Goal: Information Seeking & Learning: Learn about a topic

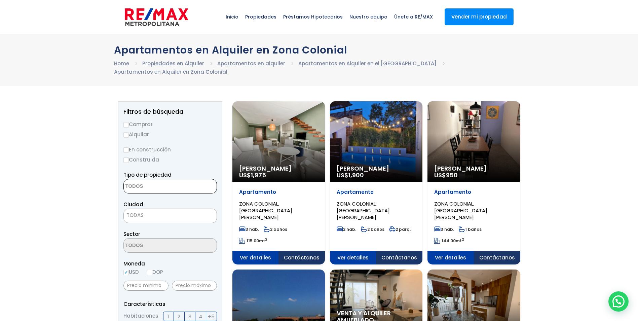
click at [161, 188] on textarea "Search" at bounding box center [156, 186] width 65 height 14
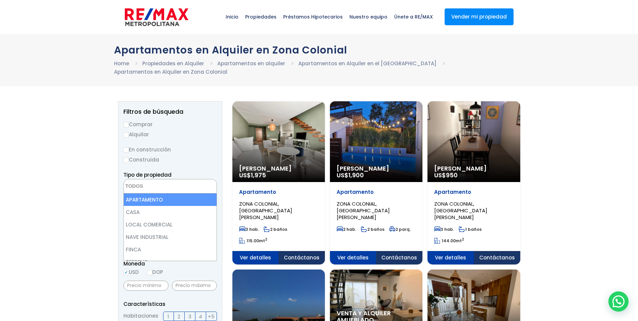
select select "apartment"
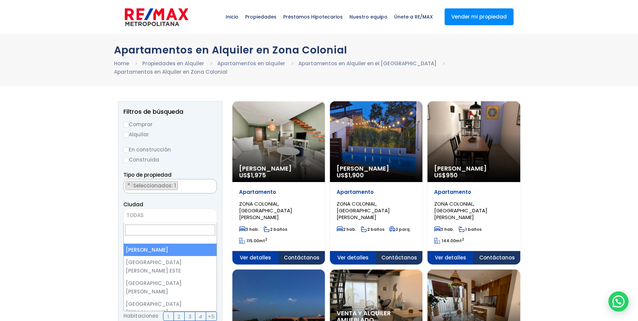
click at [159, 216] on span "TODAS" at bounding box center [170, 215] width 93 height 9
select select "1"
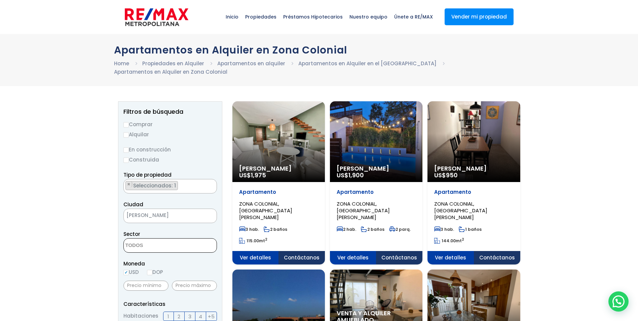
click at [153, 246] on textarea "Search" at bounding box center [156, 245] width 65 height 14
type textarea "millon"
select select "113"
click at [152, 271] on input "DOP" at bounding box center [149, 272] width 5 height 5
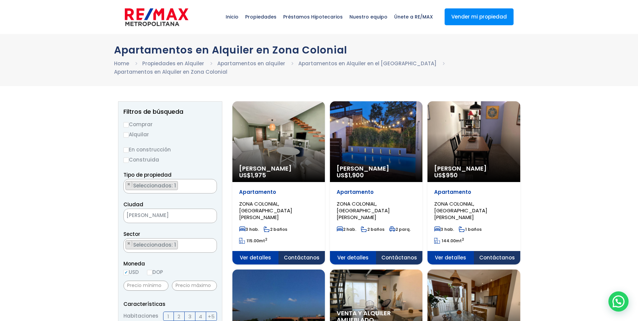
radio input "true"
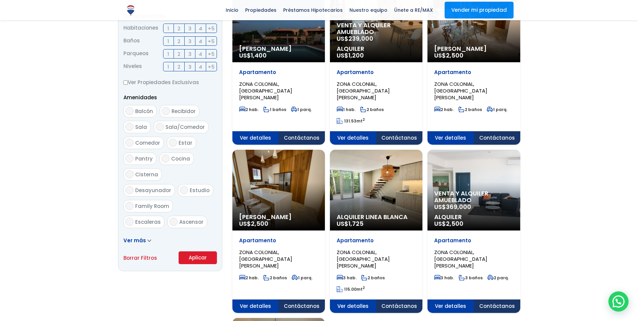
scroll to position [296, 0]
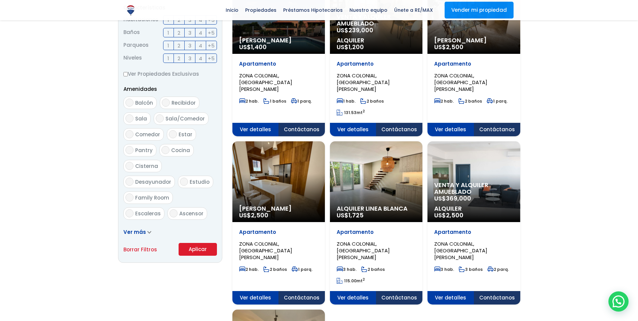
click at [203, 250] on button "Aplicar" at bounding box center [198, 249] width 38 height 13
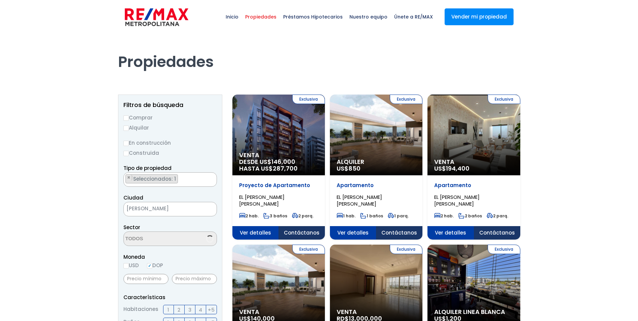
select select "113"
click at [126, 127] on input "Alquilar" at bounding box center [125, 127] width 5 height 5
radio input "true"
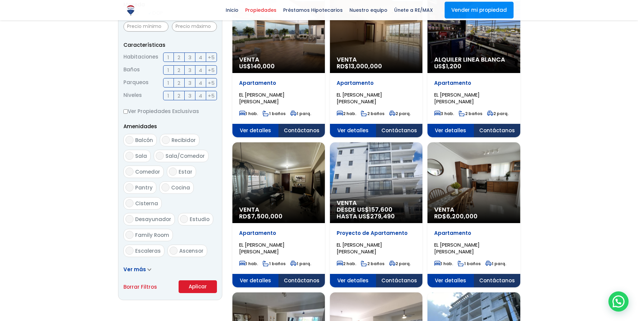
scroll to position [259, 0]
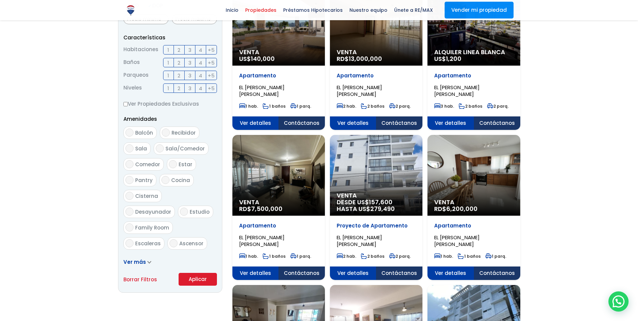
click at [205, 276] on button "Aplicar" at bounding box center [198, 279] width 38 height 13
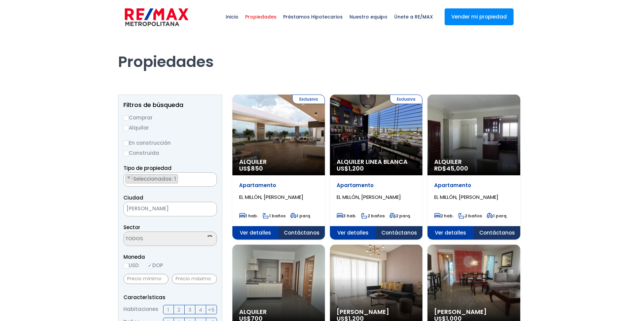
select select "113"
click at [201, 280] on input "text" at bounding box center [194, 279] width 45 height 10
click at [325, 147] on div "Alquiler RD$ 45,000" at bounding box center [278, 135] width 92 height 81
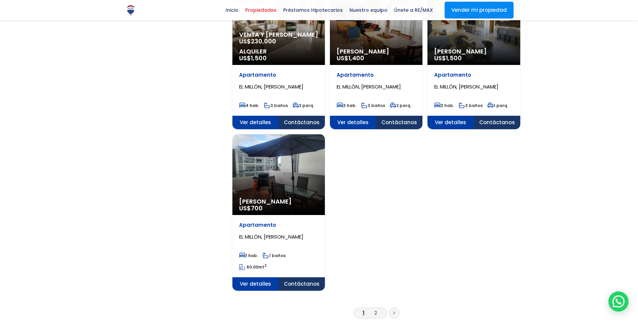
scroll to position [727, 0]
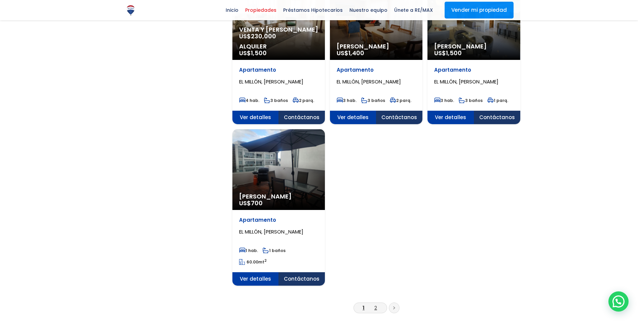
click at [375, 306] on link "2" at bounding box center [375, 307] width 3 height 7
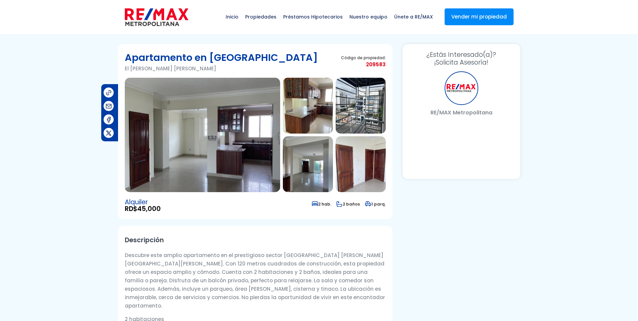
select select "DO"
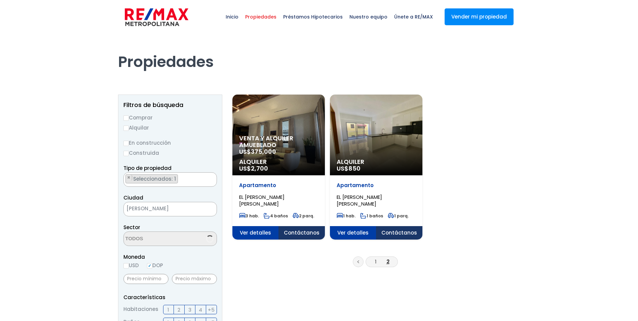
scroll to position [472, 0]
select select "113"
click at [325, 141] on div "Alquiler US$ 850" at bounding box center [278, 135] width 92 height 81
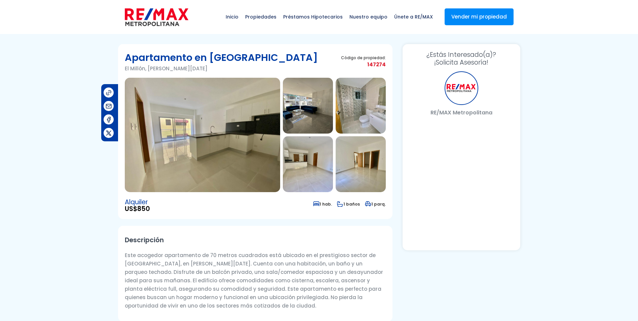
select select "DO"
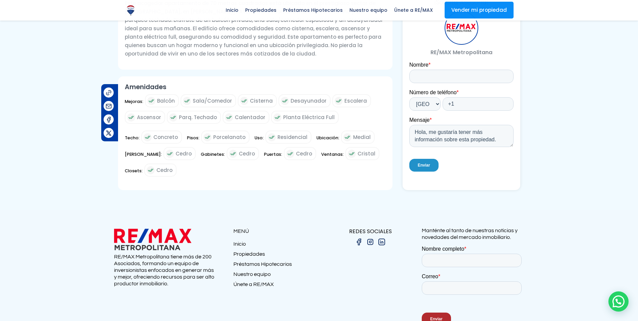
scroll to position [256, 0]
